Goal: Information Seeking & Learning: Understand process/instructions

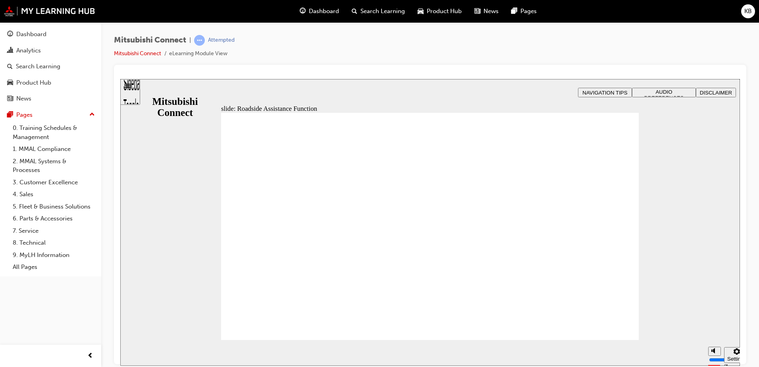
drag, startPoint x: 435, startPoint y: 191, endPoint x: 438, endPoint y: 194, distance: 4.5
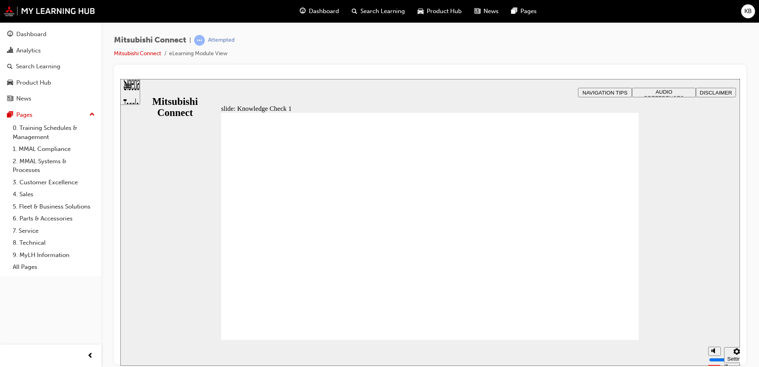
drag, startPoint x: 441, startPoint y: 160, endPoint x: 459, endPoint y: 160, distance: 18.3
drag, startPoint x: 459, startPoint y: 157, endPoint x: 411, endPoint y: 156, distance: 48.1
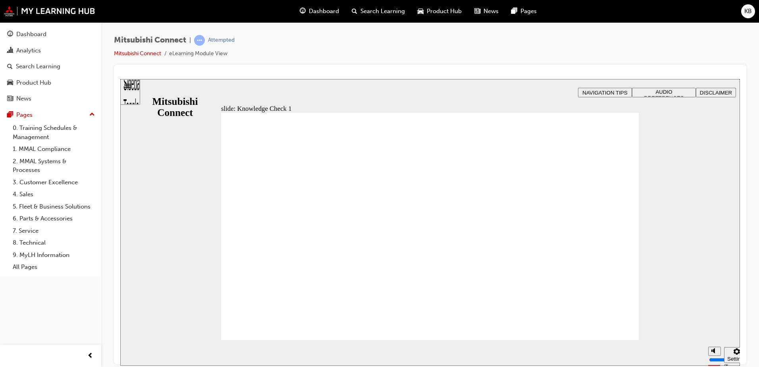
drag, startPoint x: 237, startPoint y: 158, endPoint x: 386, endPoint y: 181, distance: 150.2
drag, startPoint x: 409, startPoint y: 168, endPoint x: 395, endPoint y: 168, distance: 13.9
drag, startPoint x: 404, startPoint y: 206, endPoint x: 247, endPoint y: 198, distance: 157.5
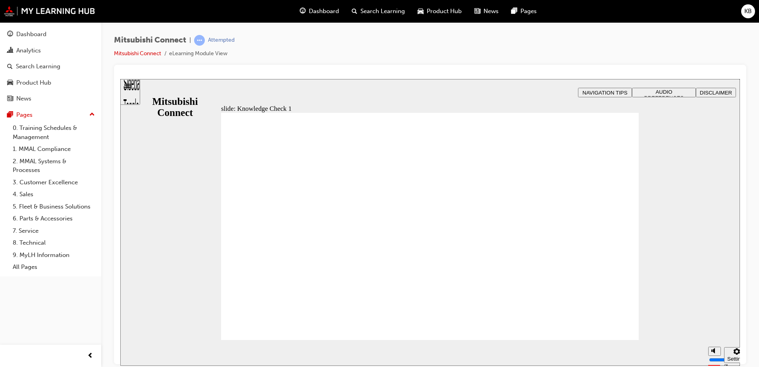
drag, startPoint x: 234, startPoint y: 138, endPoint x: 355, endPoint y: 145, distance: 120.5
checkbox input "true"
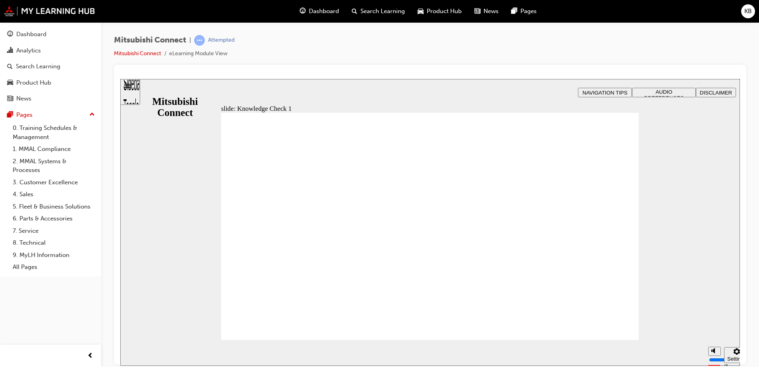
checkbox input "true"
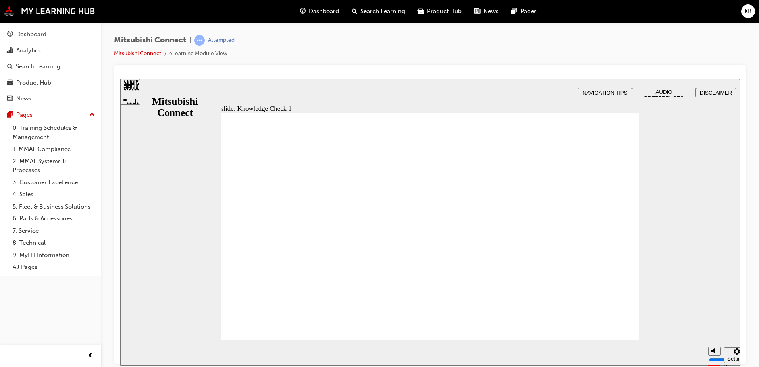
checkbox input "false"
checkbox input "true"
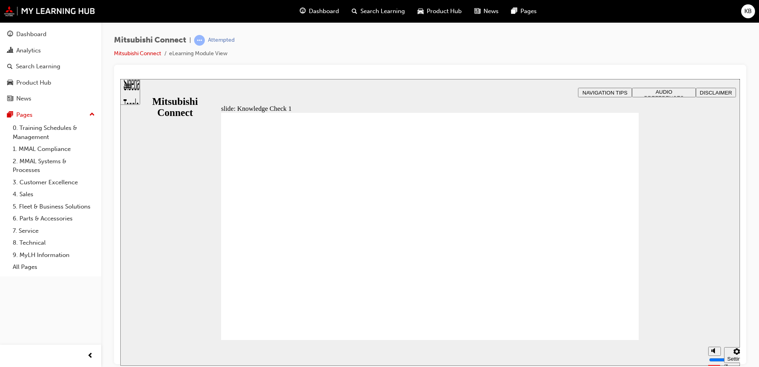
checkbox input "true"
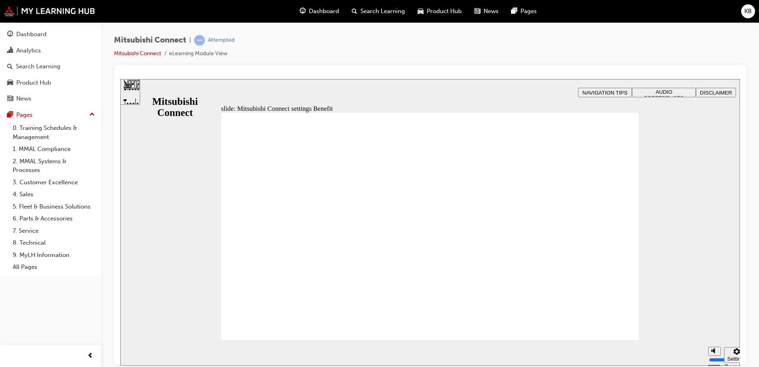
radio input "false"
radio input "true"
radio input "false"
radio input "true"
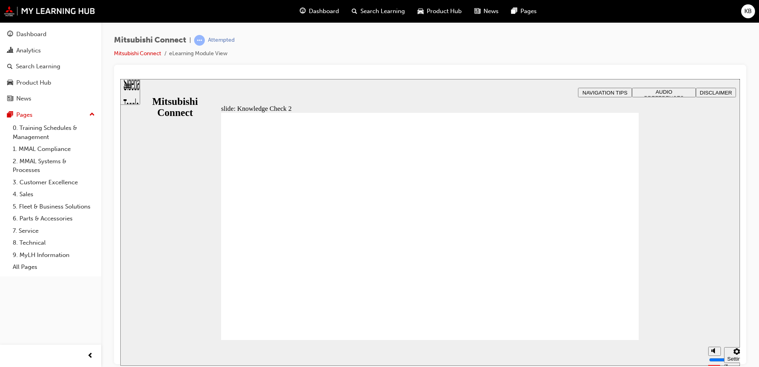
radio input "false"
radio input "true"
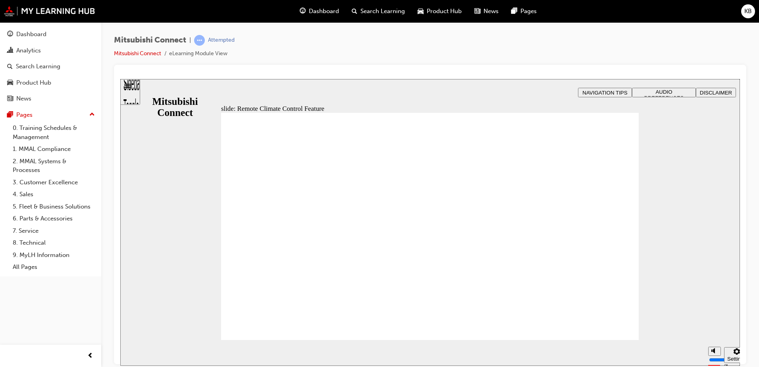
drag, startPoint x: 426, startPoint y: 220, endPoint x: 409, endPoint y: 218, distance: 17.5
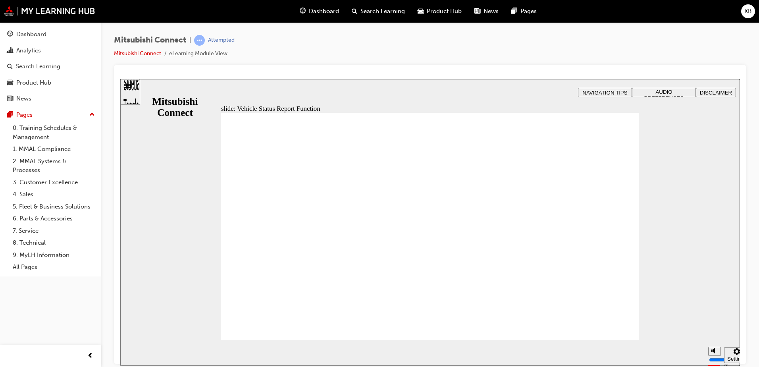
drag, startPoint x: 505, startPoint y: 296, endPoint x: 509, endPoint y: 298, distance: 5.3
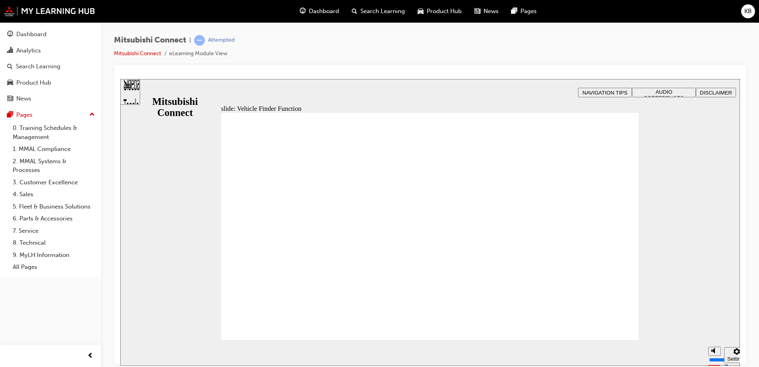
checkbox input "true"
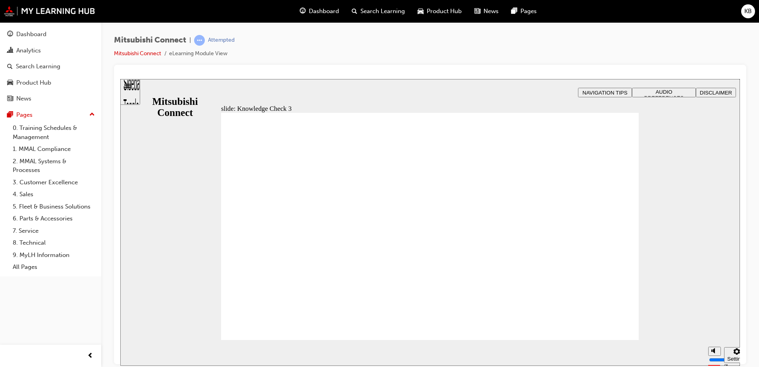
checkbox input "true"
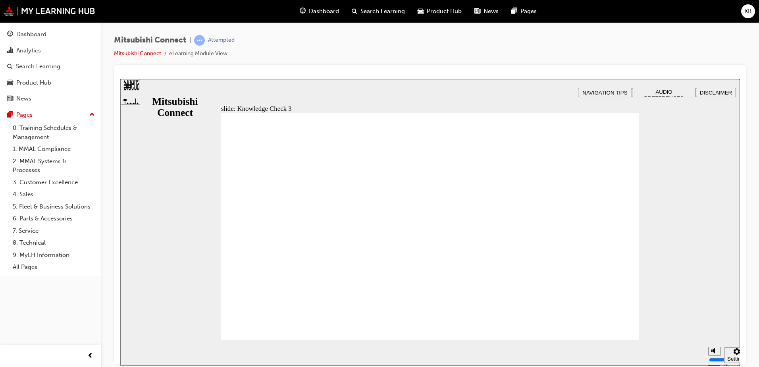
checkbox input "false"
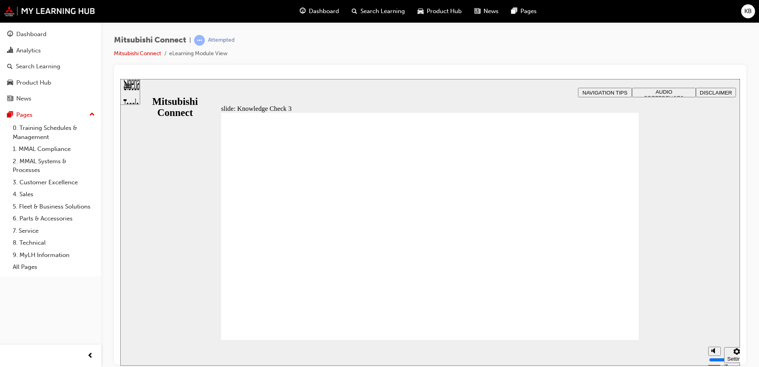
checkbox input "false"
drag, startPoint x: 239, startPoint y: 239, endPoint x: 241, endPoint y: 251, distance: 12.0
checkbox input "true"
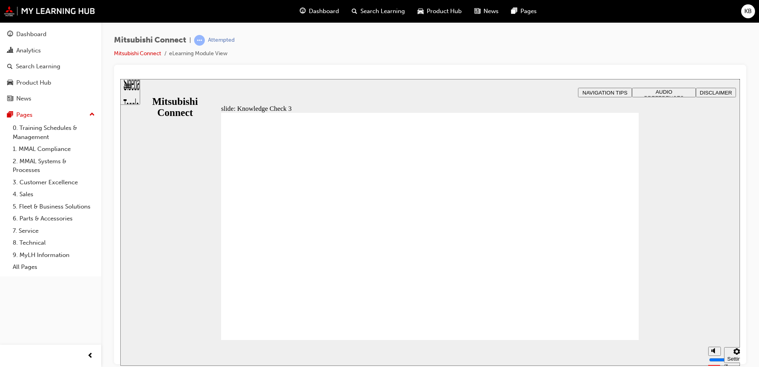
drag, startPoint x: 331, startPoint y: 325, endPoint x: 318, endPoint y: 316, distance: 15.7
checkbox input "false"
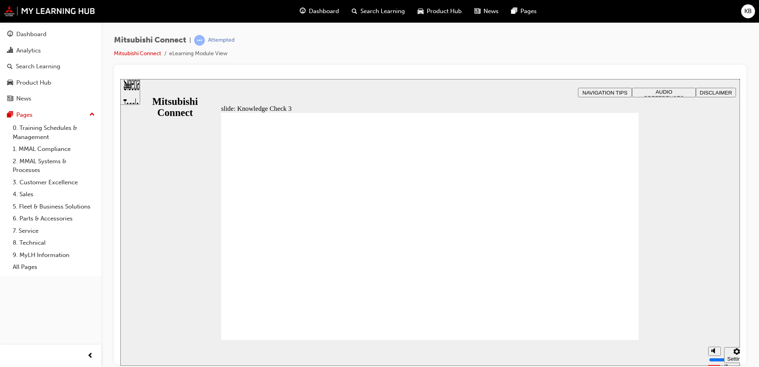
checkbox input "false"
checkbox input "true"
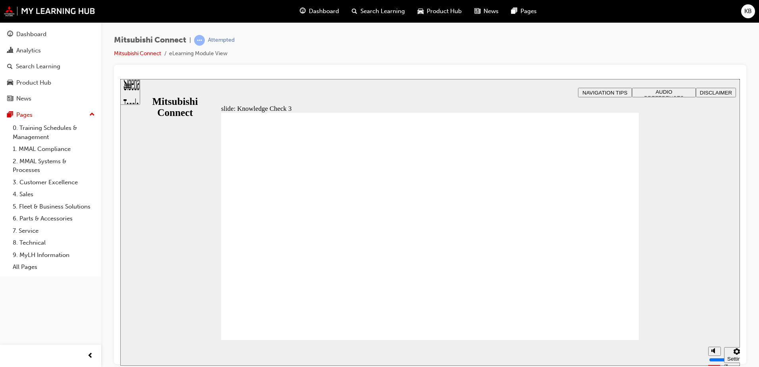
checkbox input "false"
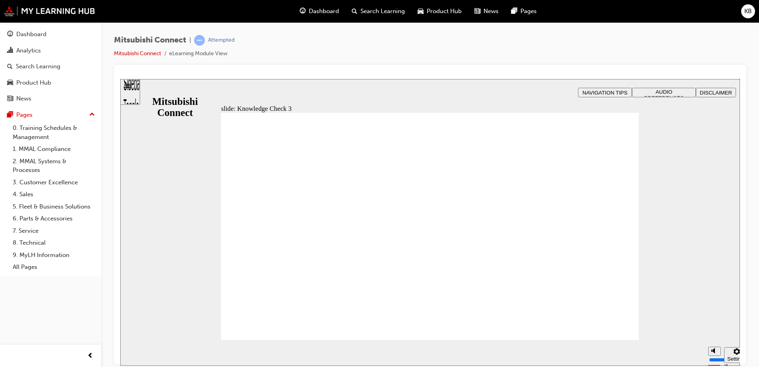
checkbox input "true"
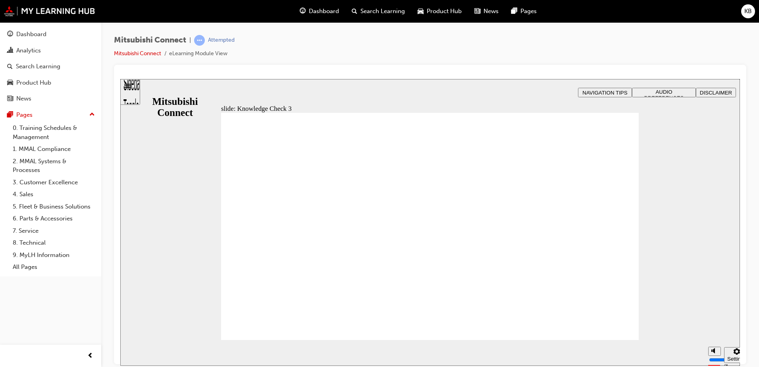
checkbox input "false"
checkbox input "true"
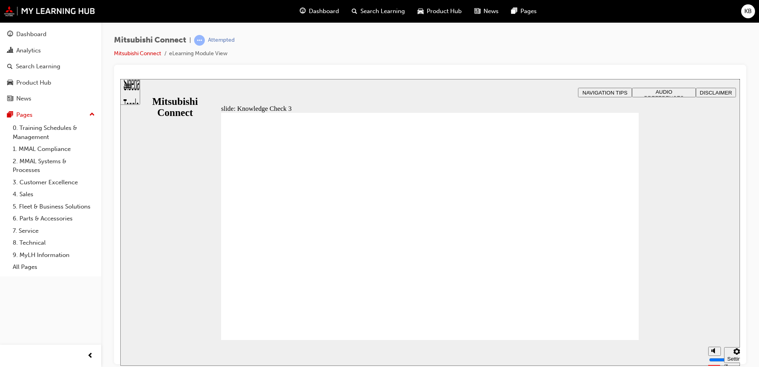
checkbox input "false"
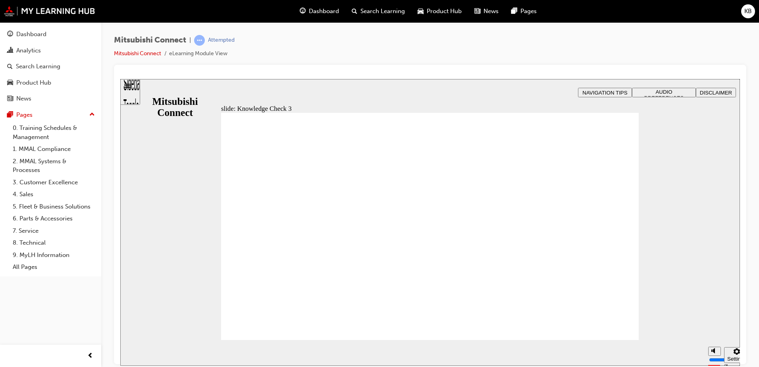
checkbox input "false"
checkbox input "true"
drag, startPoint x: 238, startPoint y: 250, endPoint x: 237, endPoint y: 230, distance: 19.9
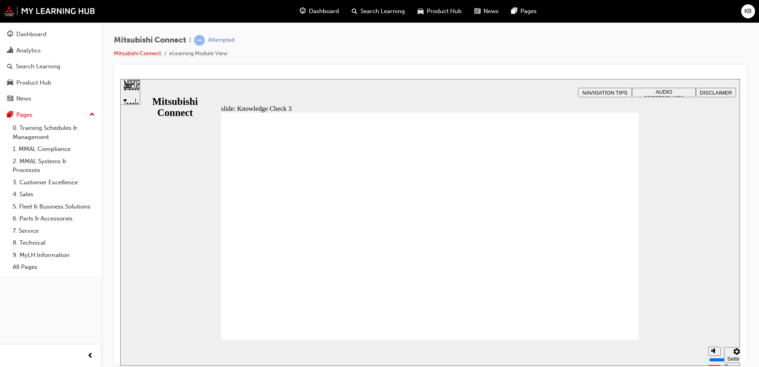
checkbox input "false"
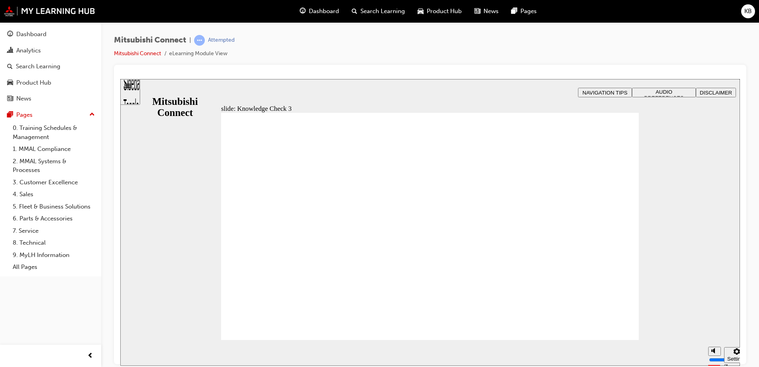
checkbox input "true"
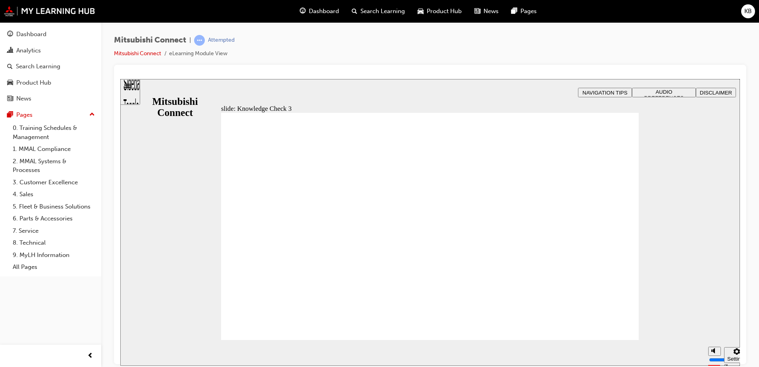
checkbox input "false"
checkbox input "true"
drag, startPoint x: 241, startPoint y: 239, endPoint x: 243, endPoint y: 231, distance: 8.4
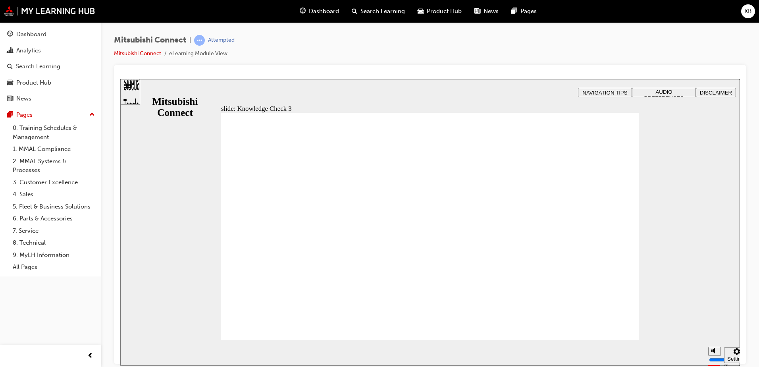
drag, startPoint x: 346, startPoint y: 320, endPoint x: 293, endPoint y: 289, distance: 60.9
checkbox input "false"
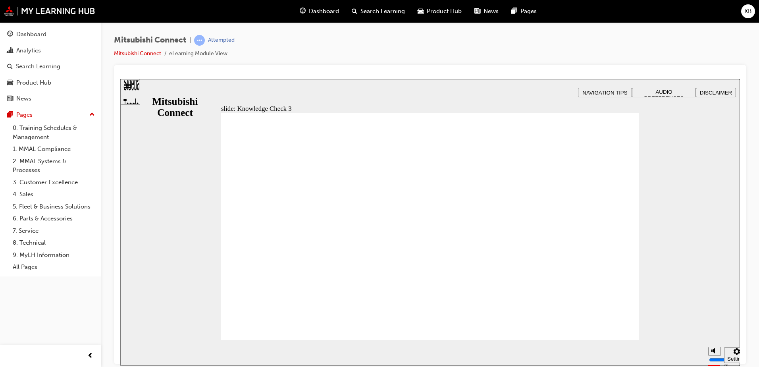
checkbox input "true"
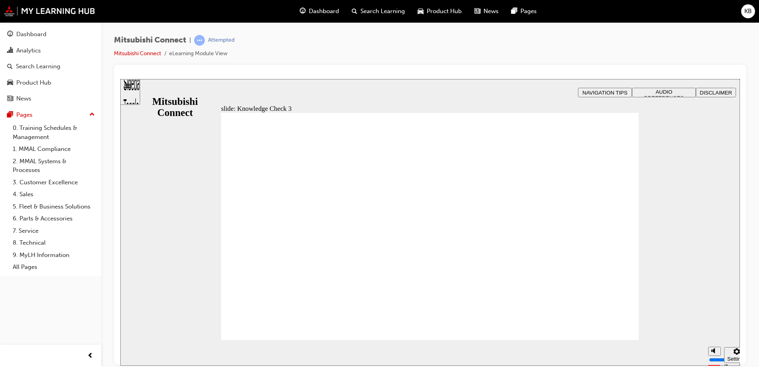
checkbox input "false"
checkbox input "true"
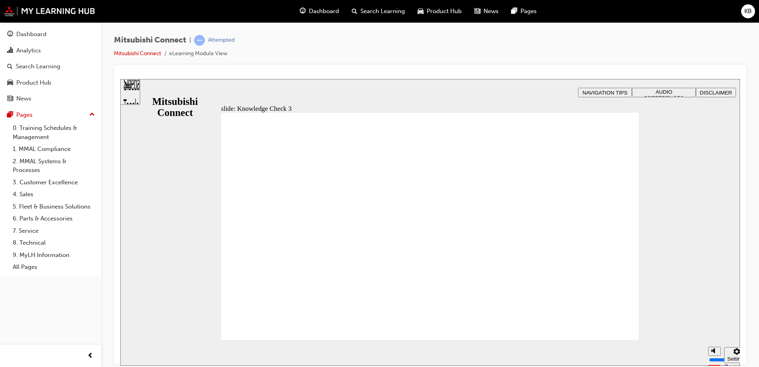
checkbox input "false"
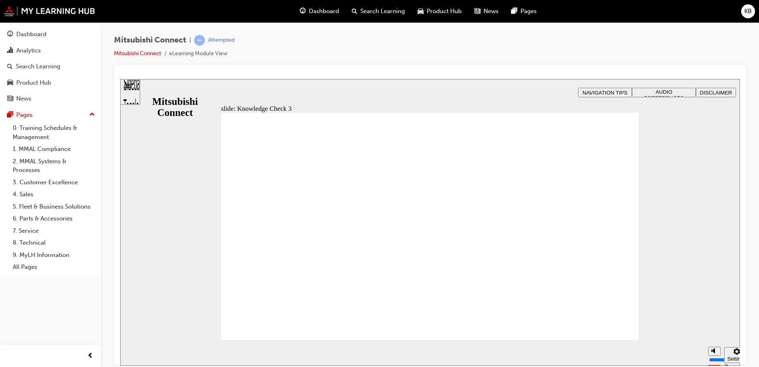
checkbox input "false"
checkbox input "true"
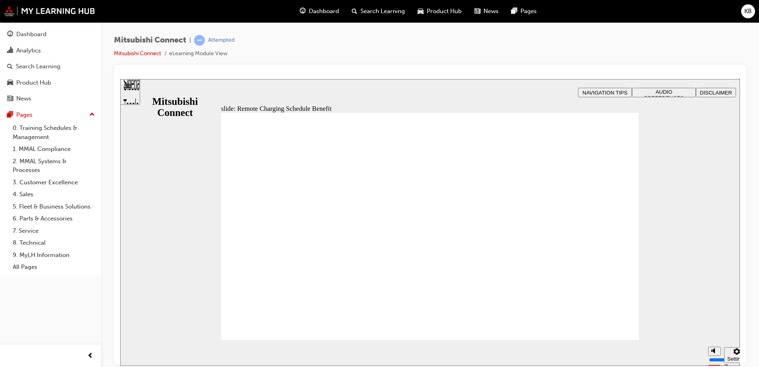
drag, startPoint x: 238, startPoint y: 186, endPoint x: 285, endPoint y: 189, distance: 46.9
drag, startPoint x: 594, startPoint y: 323, endPoint x: 613, endPoint y: 323, distance: 19.5
